Goal: Find specific page/section: Find specific page/section

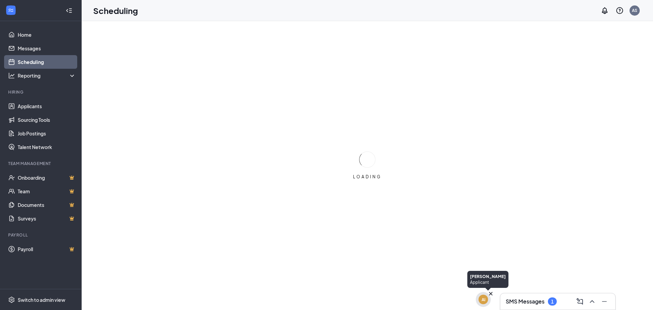
click at [490, 293] on icon "Cross" at bounding box center [490, 293] width 7 height 7
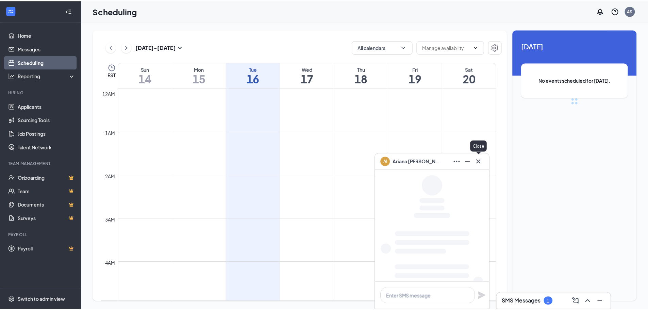
scroll to position [334, 0]
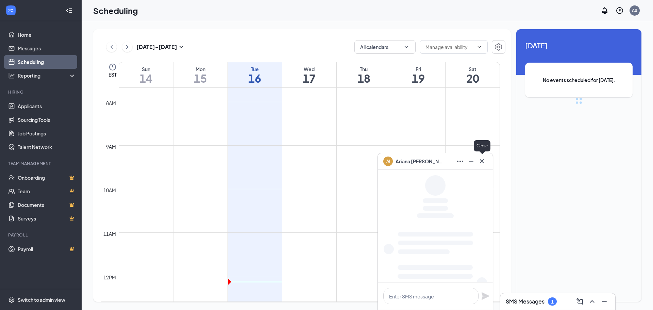
click at [479, 160] on icon "Cross" at bounding box center [482, 161] width 8 height 8
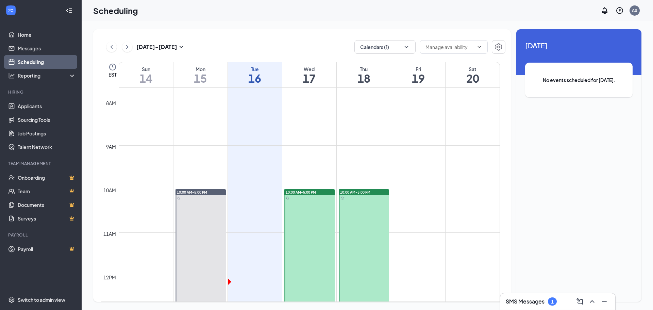
click at [590, 300] on icon "ChevronUp" at bounding box center [592, 301] width 8 height 8
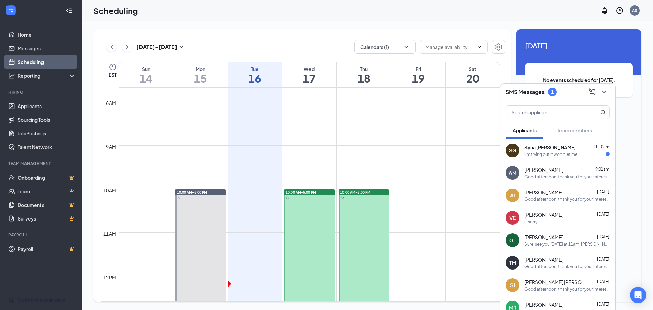
drag, startPoint x: 0, startPoint y: 302, endPoint x: 60, endPoint y: 282, distance: 62.7
drag, startPoint x: 60, startPoint y: 282, endPoint x: 541, endPoint y: 155, distance: 498.4
click at [541, 155] on div "i'm trying but it won't let me" at bounding box center [550, 154] width 53 height 6
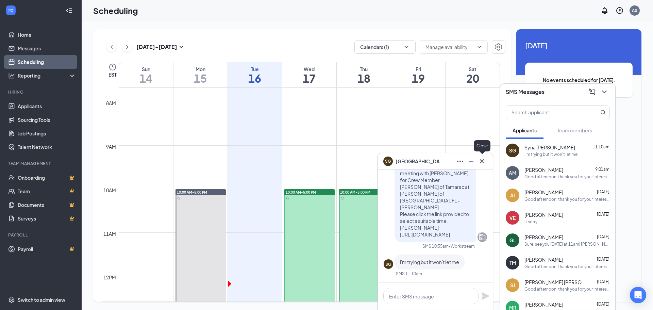
click at [485, 162] on icon "Cross" at bounding box center [482, 161] width 8 height 8
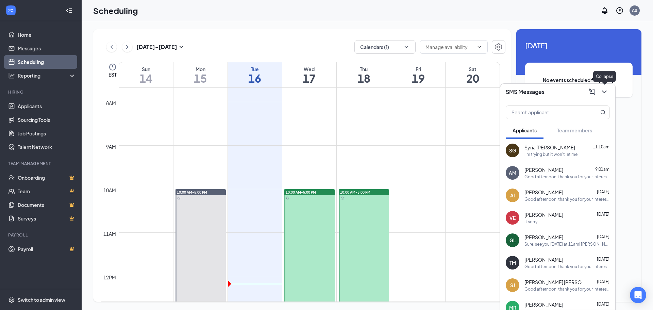
click at [602, 91] on icon "ChevronDown" at bounding box center [604, 92] width 8 height 8
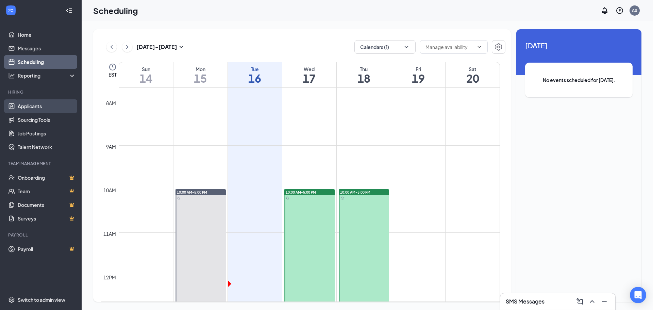
click at [39, 105] on link "Applicants" at bounding box center [47, 106] width 58 height 14
